Goal: Task Accomplishment & Management: Complete application form

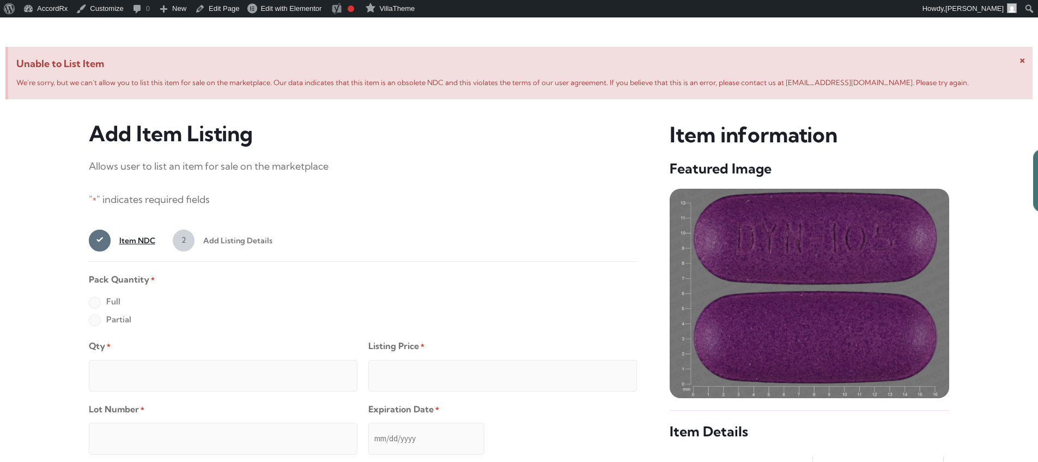
scroll to position [419, 0]
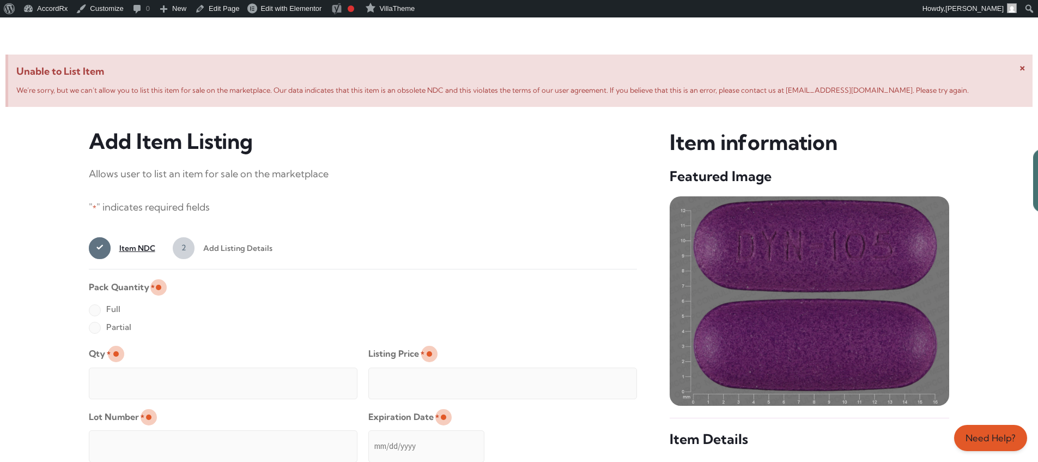
click at [94, 311] on label "Full" at bounding box center [105, 308] width 32 height 17
click at [0, 0] on input "Full" at bounding box center [0, 0] width 0 height 0
click at [130, 371] on input "Qty *" at bounding box center [223, 383] width 269 height 32
type input "2"
click at [607, 380] on input "Listing Price *" at bounding box center [502, 383] width 269 height 32
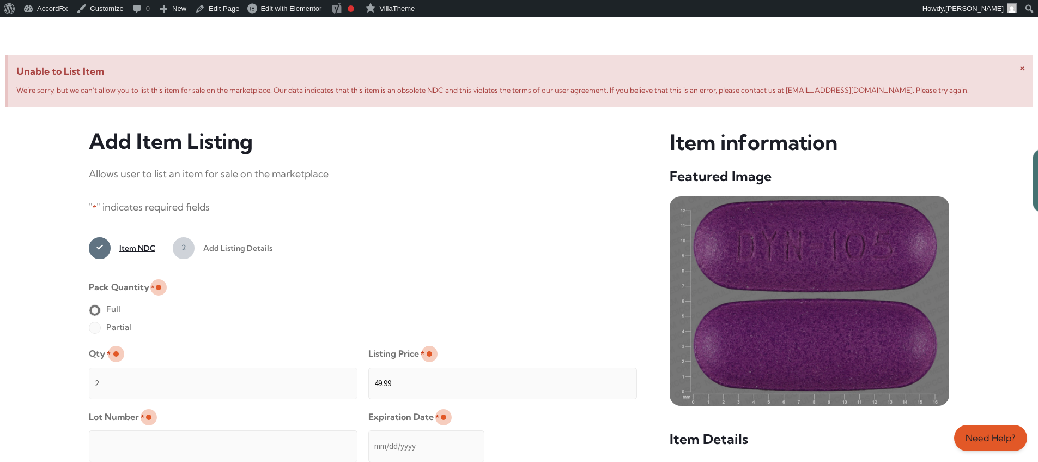
type input "49.99"
click at [294, 438] on input "Lot Number *" at bounding box center [223, 446] width 269 height 32
type input "TEST23456"
click at [369, 435] on input "Expiration Date *" at bounding box center [426, 446] width 116 height 32
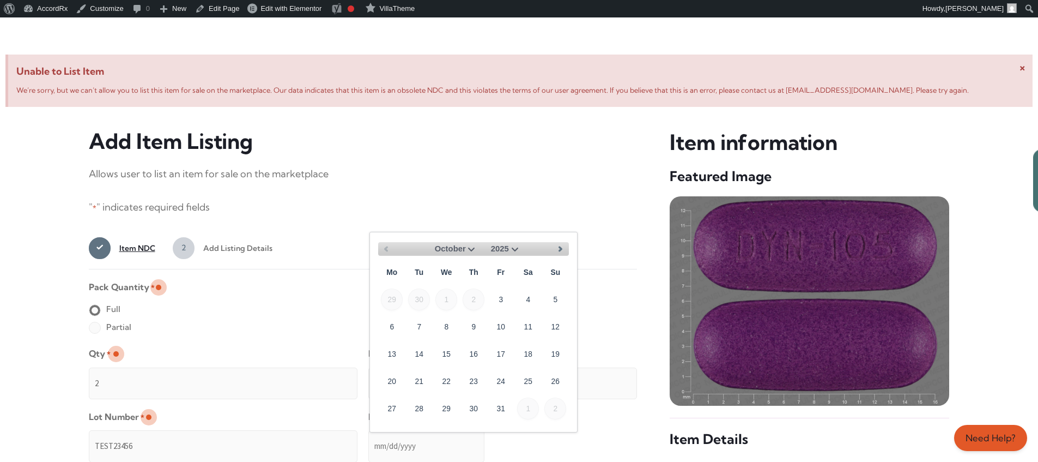
click at [470, 247] on select "October November December" at bounding box center [452, 249] width 52 height 14
click at [560, 403] on link "30" at bounding box center [556, 408] width 22 height 22
type input "[DATE]"
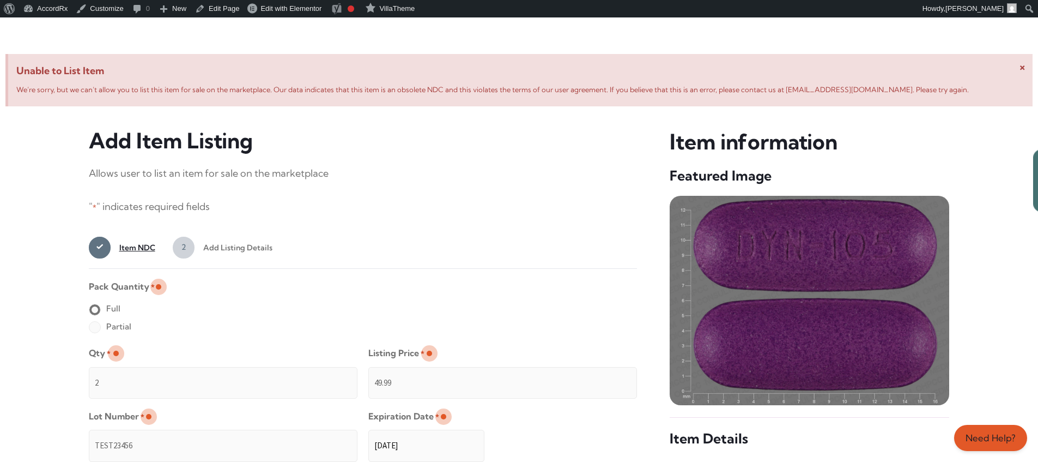
scroll to position [870, 0]
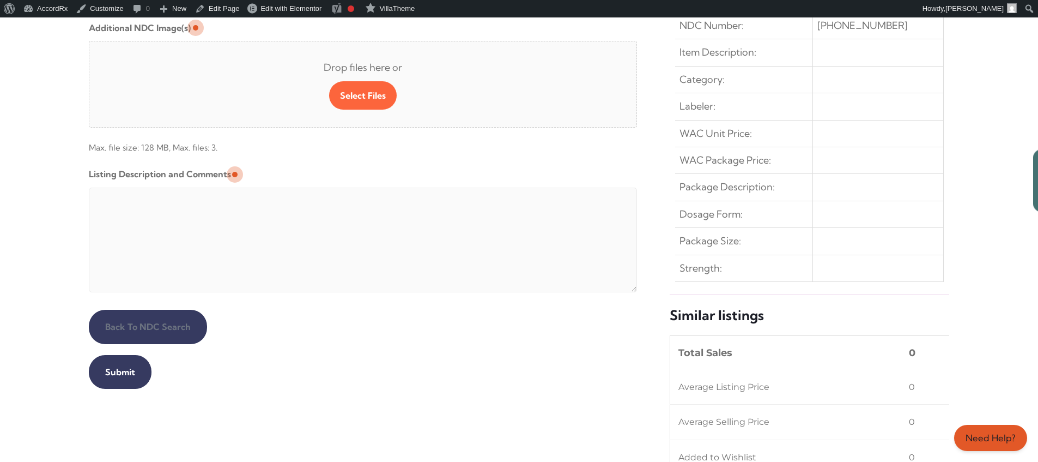
click at [353, 190] on textarea "Listing Description and Comments" at bounding box center [363, 240] width 549 height 105
type textarea "Automated Testing - list comment from [MEDICAL_DATA][DOMAIN_NAME]"
click at [118, 372] on input "Submit" at bounding box center [120, 372] width 63 height 34
